Goal: Task Accomplishment & Management: Use online tool/utility

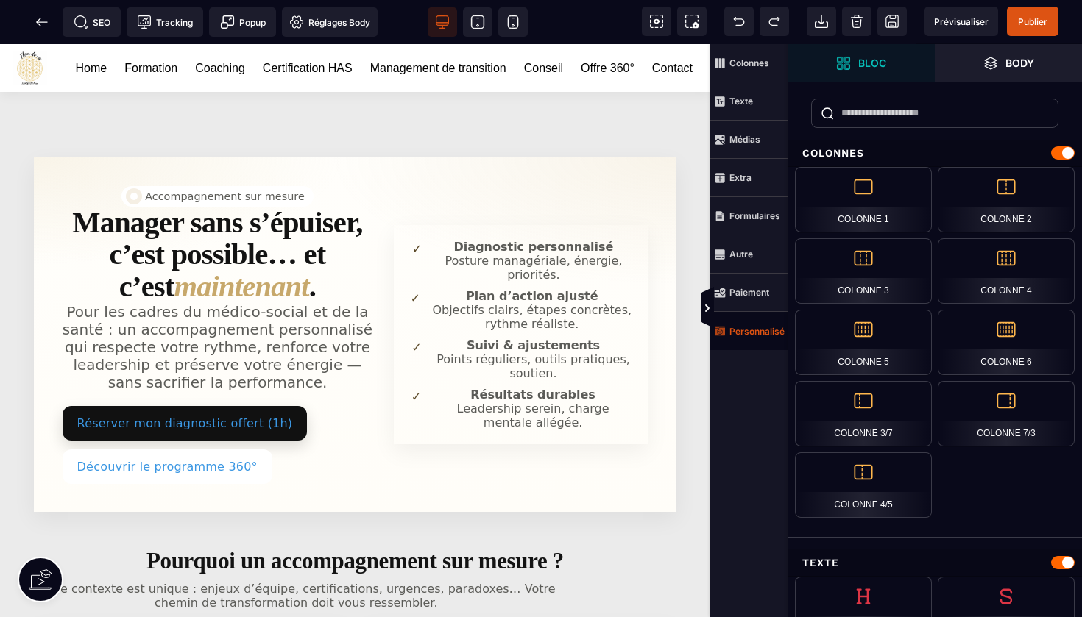
click at [759, 337] on span "Personnalisé" at bounding box center [748, 331] width 77 height 38
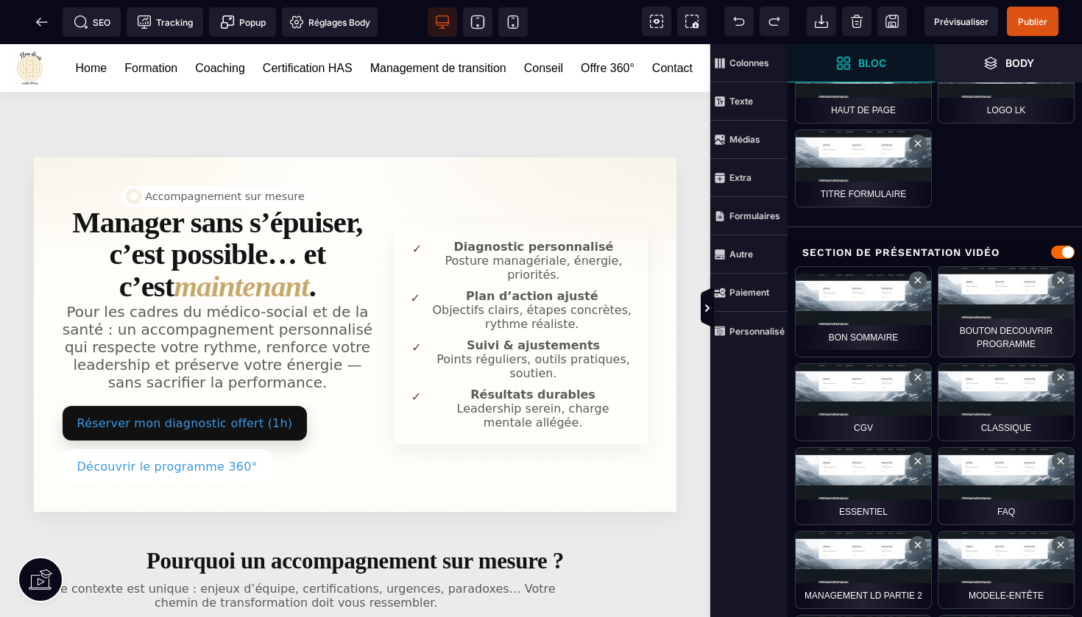
scroll to position [392, 0]
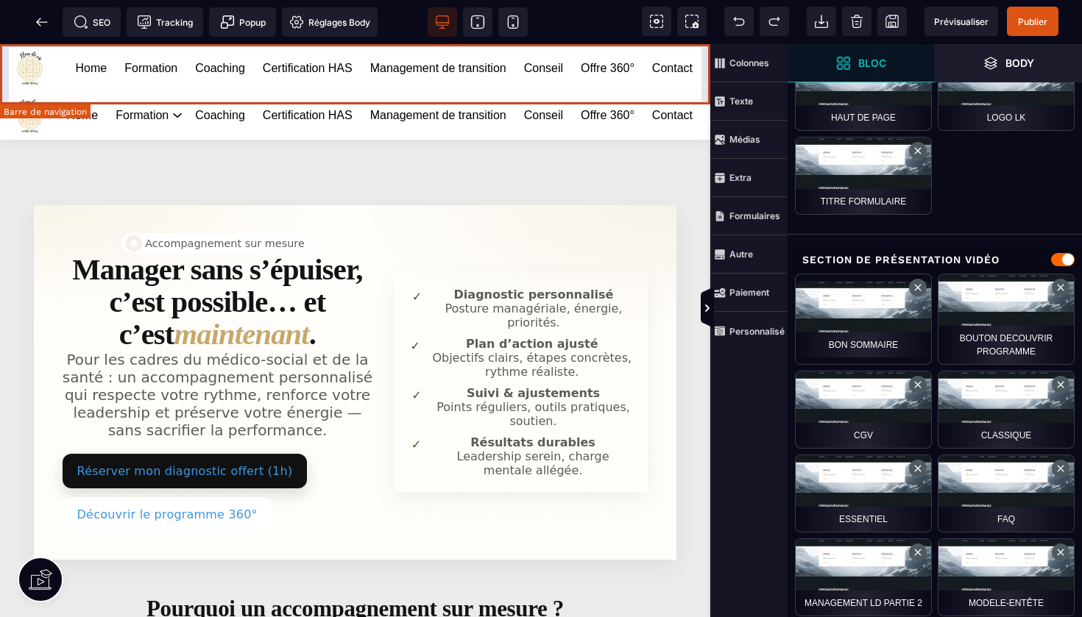
click at [701, 62] on div "Home Formation Coaching Certification HAS Management de transition Conseil Offr…" at bounding box center [355, 68] width 710 height 48
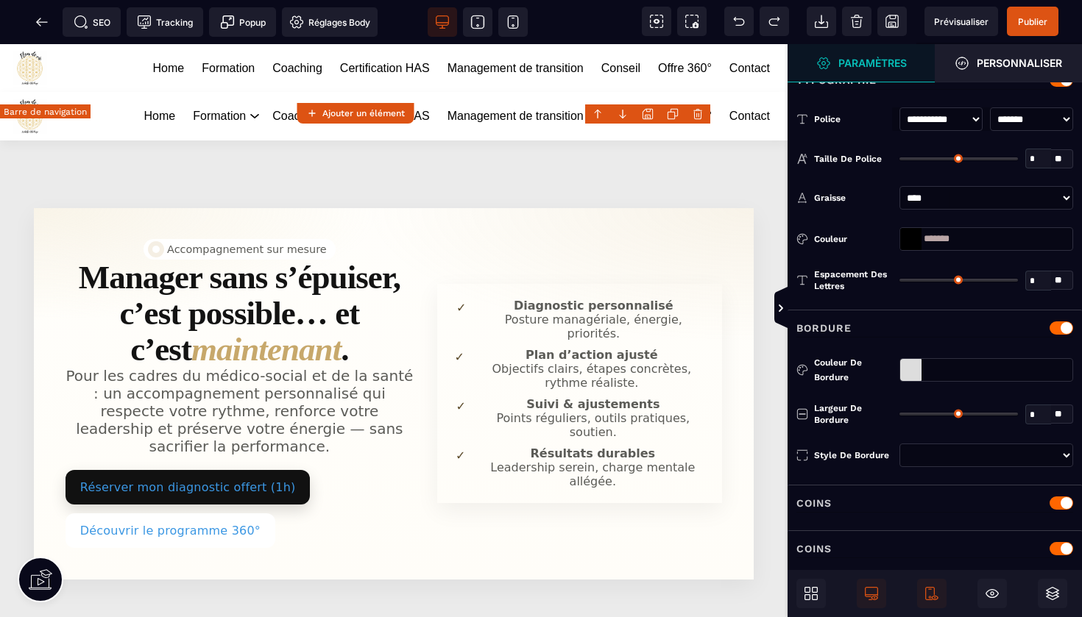
type input "*"
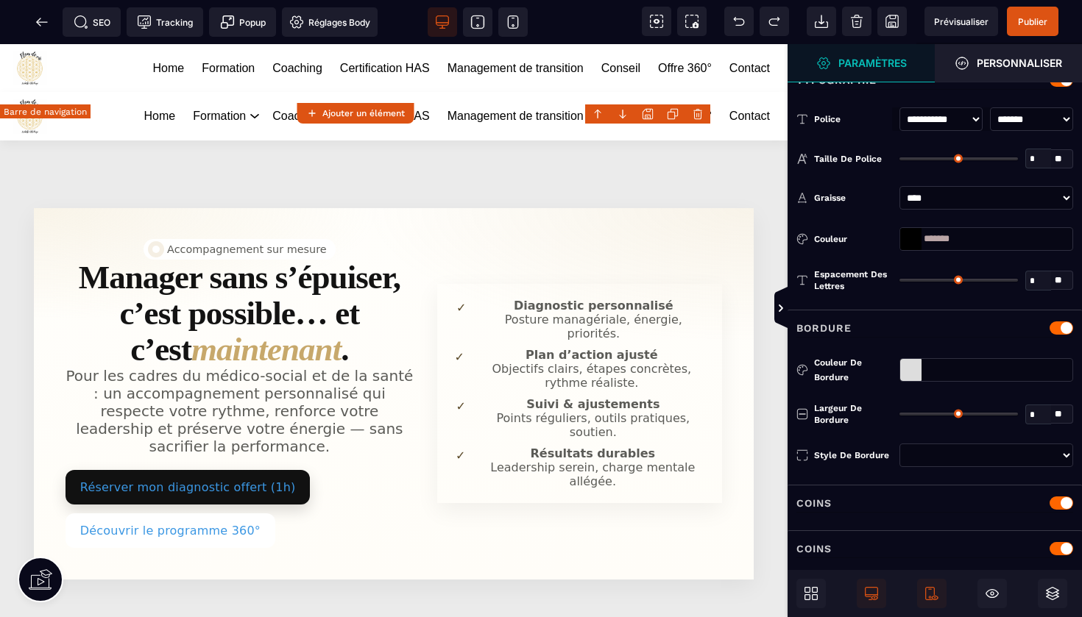
type input "**"
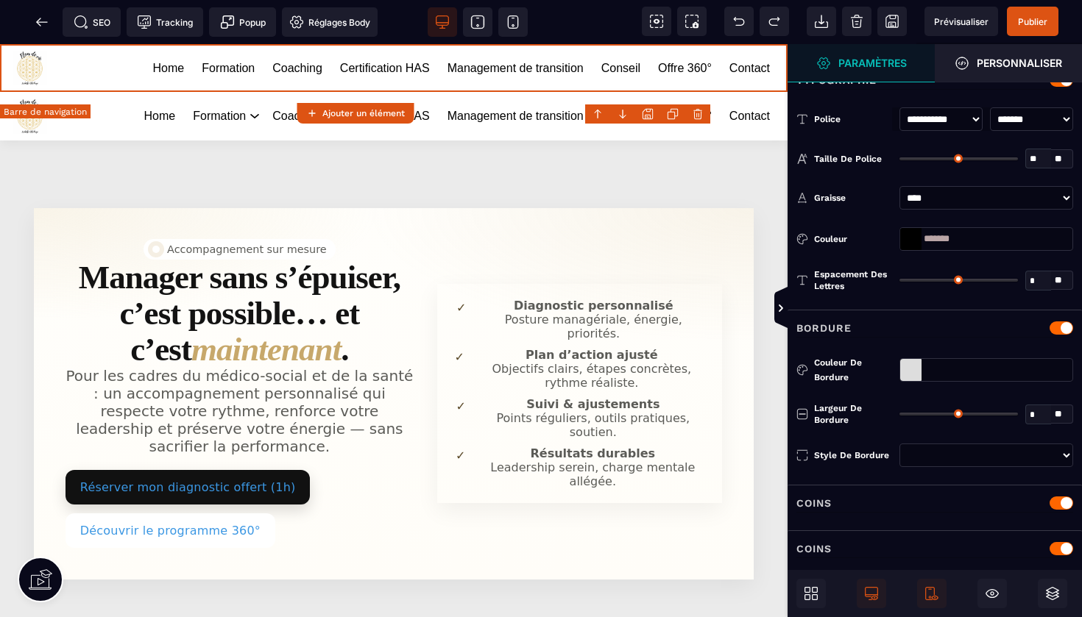
scroll to position [0, 0]
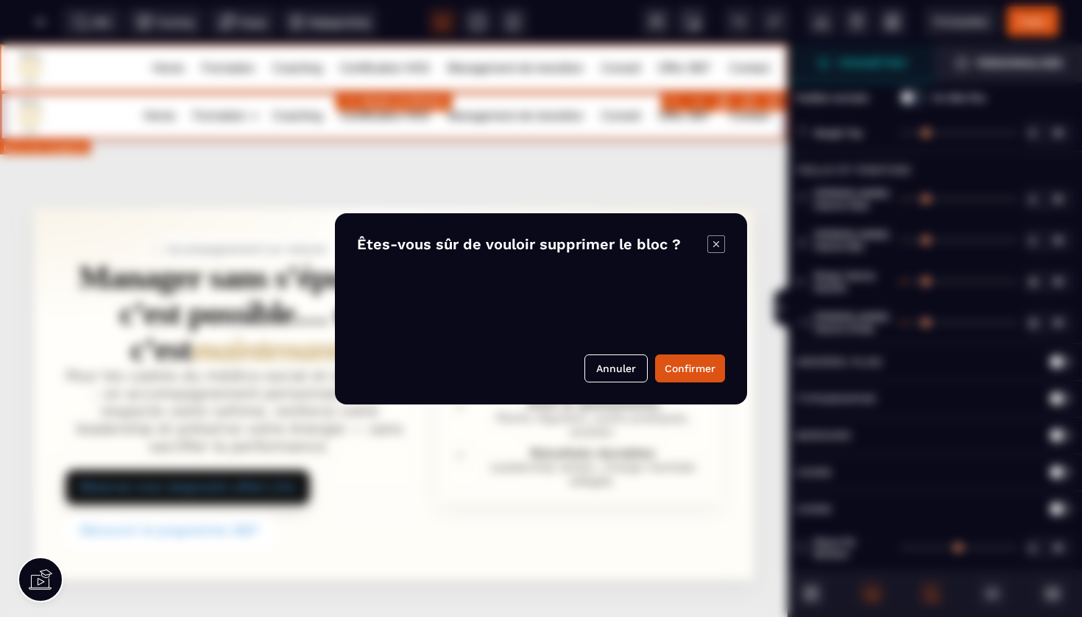
click at [780, 100] on body "B I U S A ******* Ajouter un élément" at bounding box center [541, 308] width 1082 height 617
click at [692, 363] on button "Confirmer" at bounding box center [690, 369] width 70 height 28
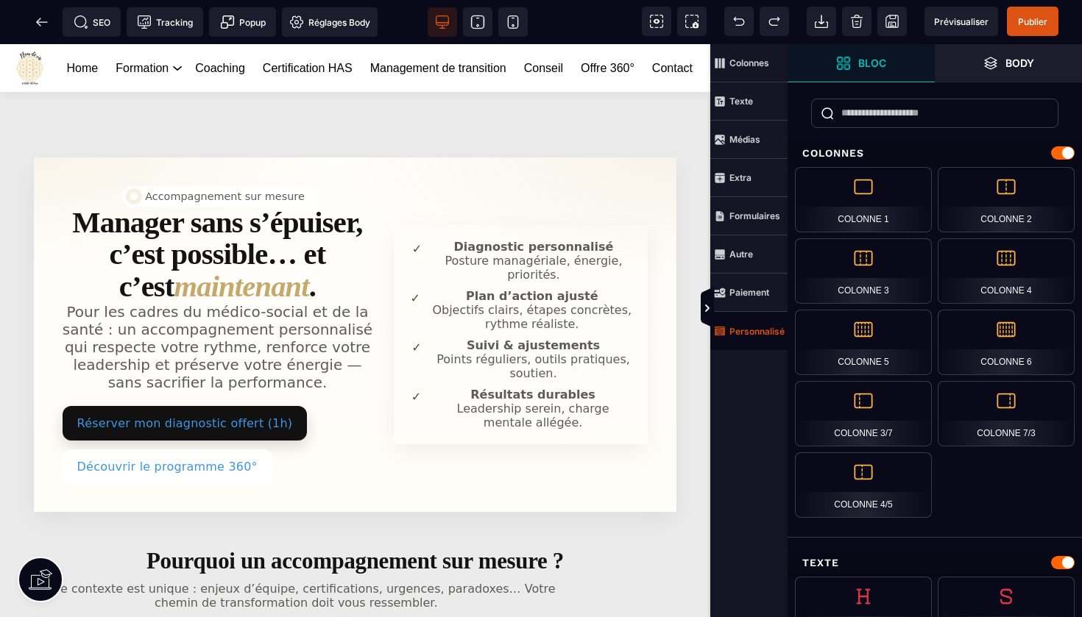
click at [755, 333] on strong "Personnalisé" at bounding box center [756, 331] width 55 height 11
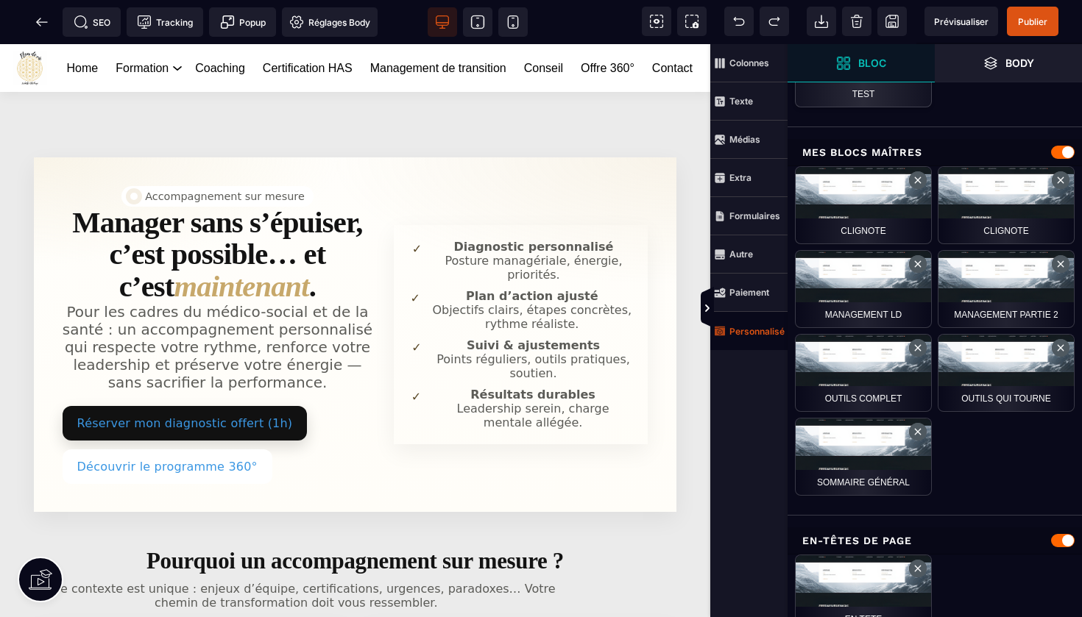
scroll to position [1071, 0]
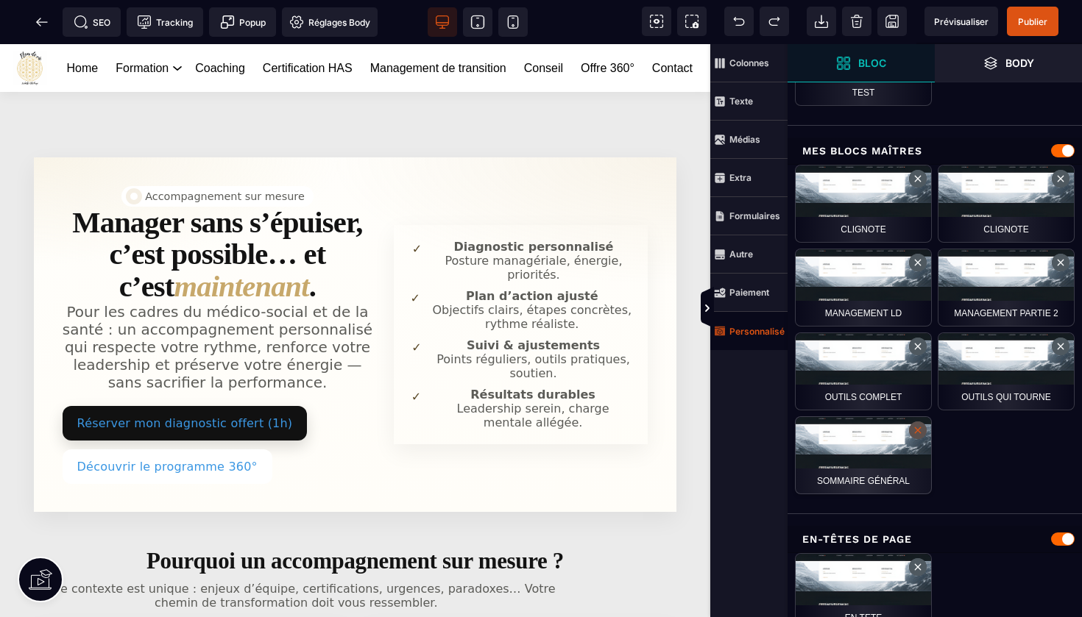
click at [916, 438] on button at bounding box center [918, 431] width 18 height 18
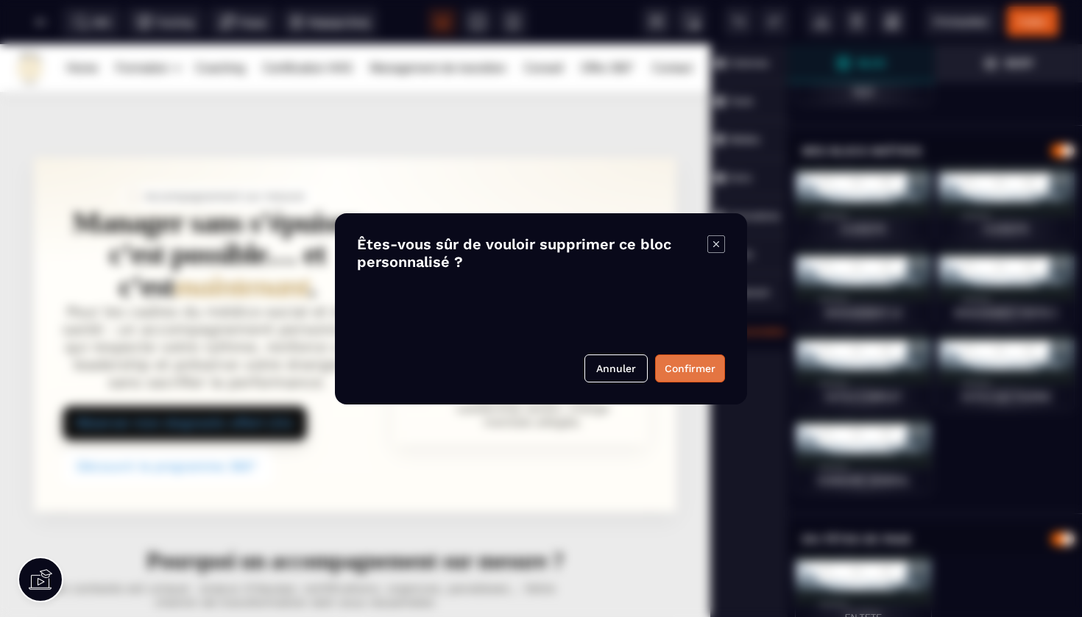
click at [691, 360] on button "Confirmer" at bounding box center [690, 369] width 70 height 28
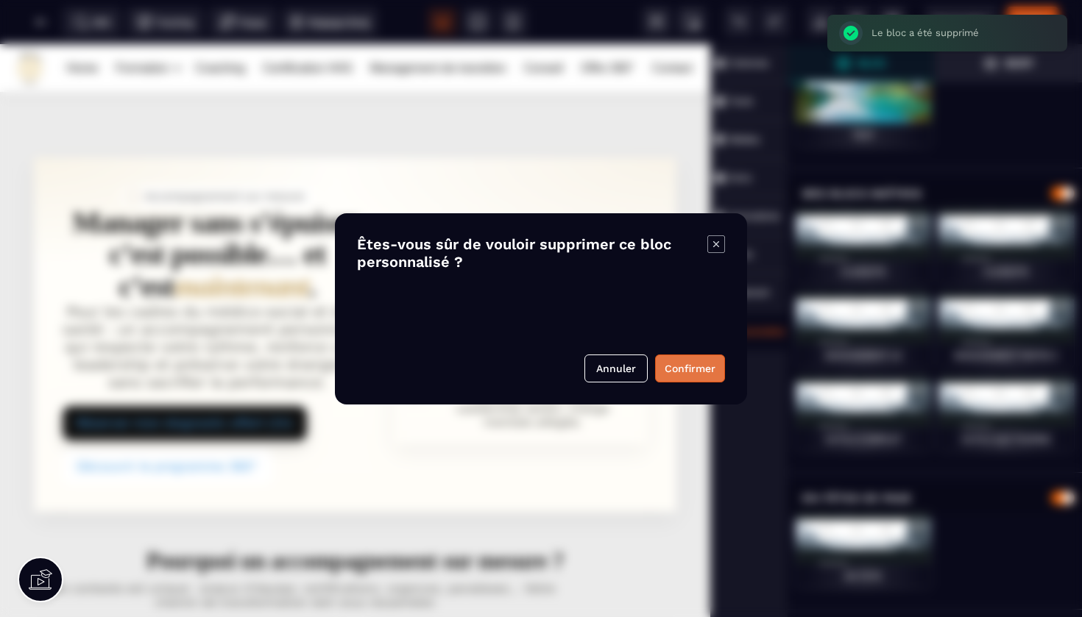
scroll to position [1027, 0]
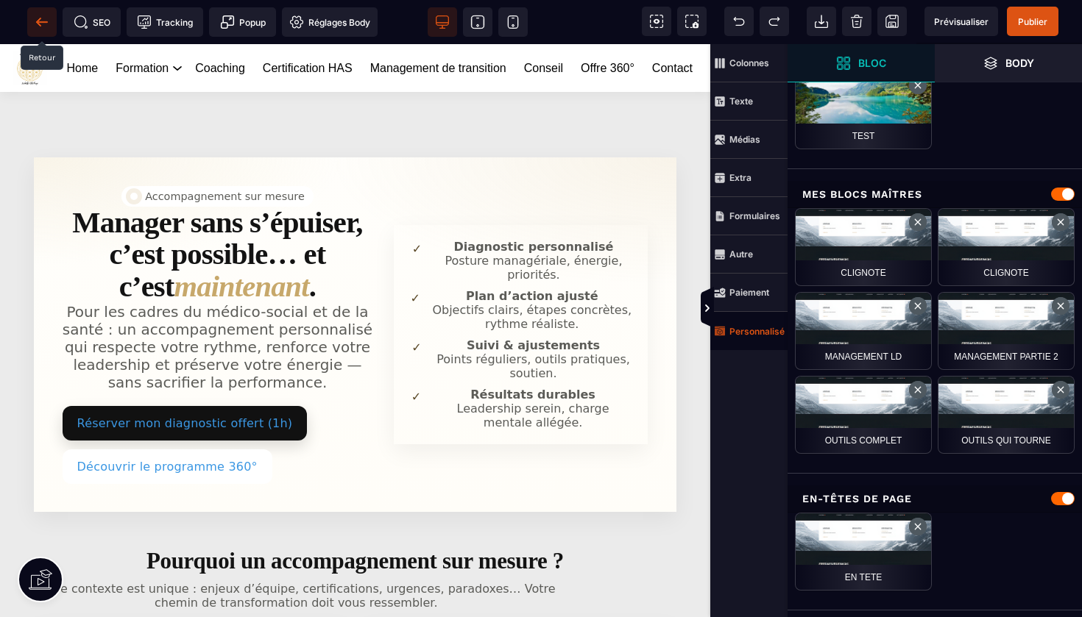
click at [35, 19] on icon at bounding box center [42, 22] width 15 height 15
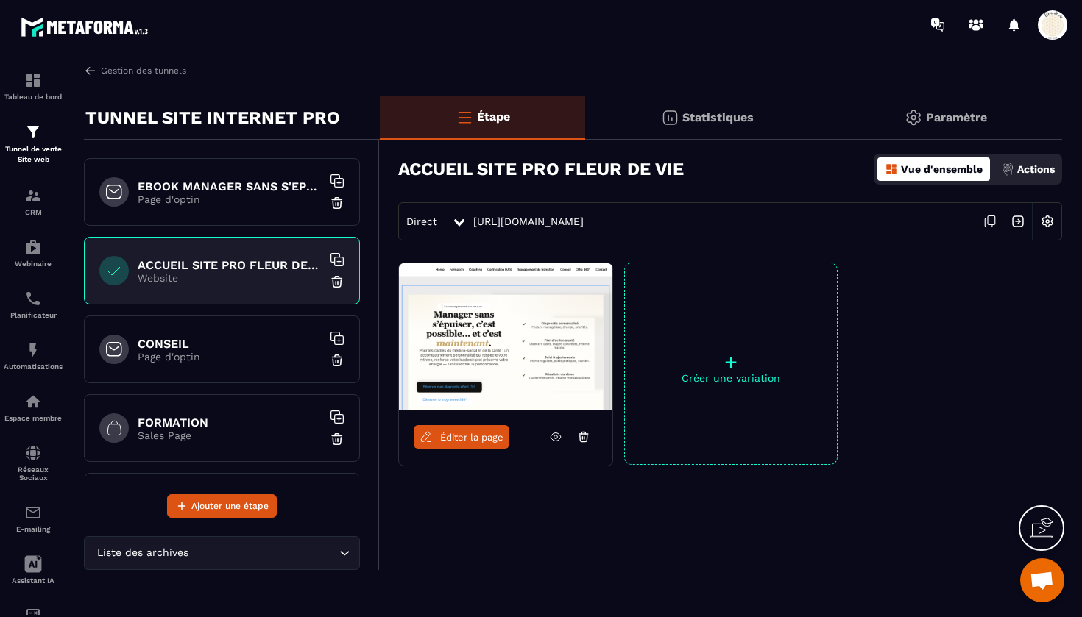
click at [195, 347] on h6 "CONSEIL" at bounding box center [230, 344] width 184 height 14
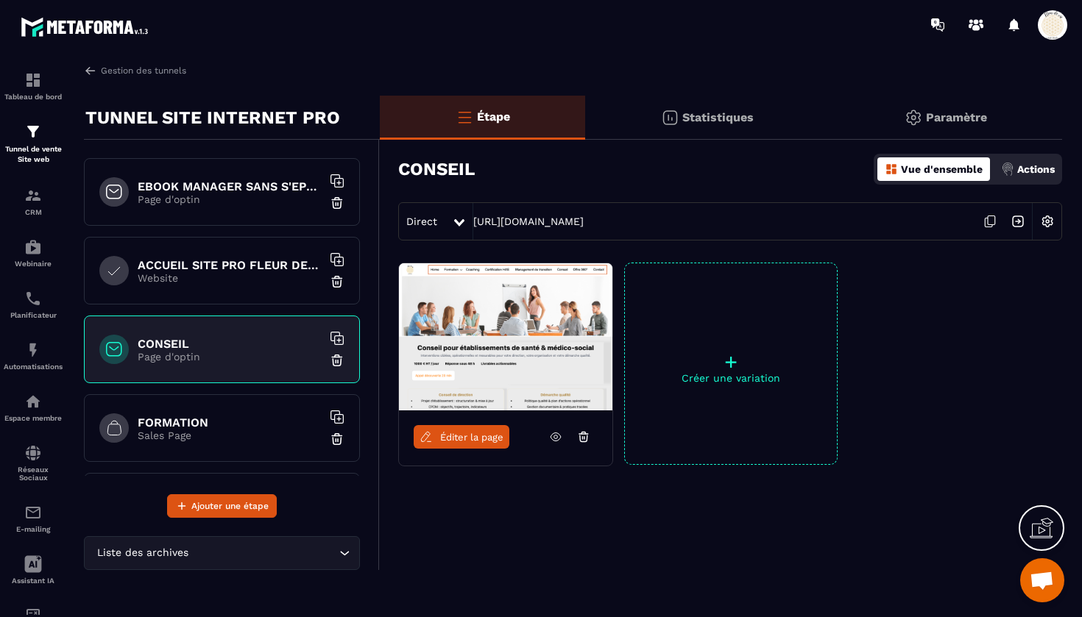
click at [255, 427] on h6 "FORMATION" at bounding box center [230, 423] width 184 height 14
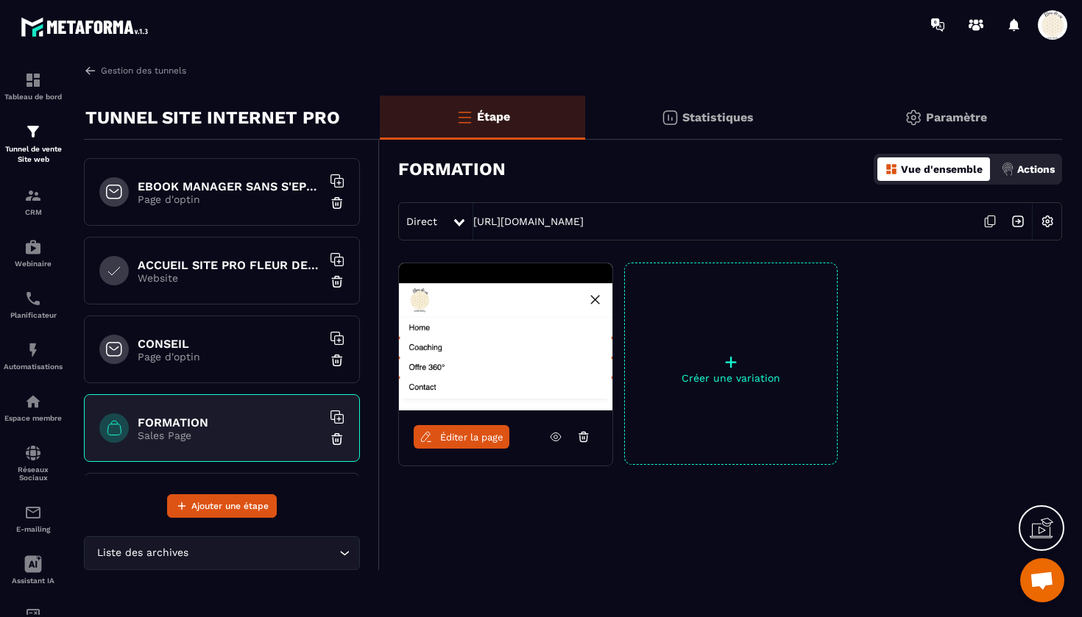
click at [482, 440] on span "Éditer la page" at bounding box center [471, 437] width 63 height 11
